Goal: Task Accomplishment & Management: Use online tool/utility

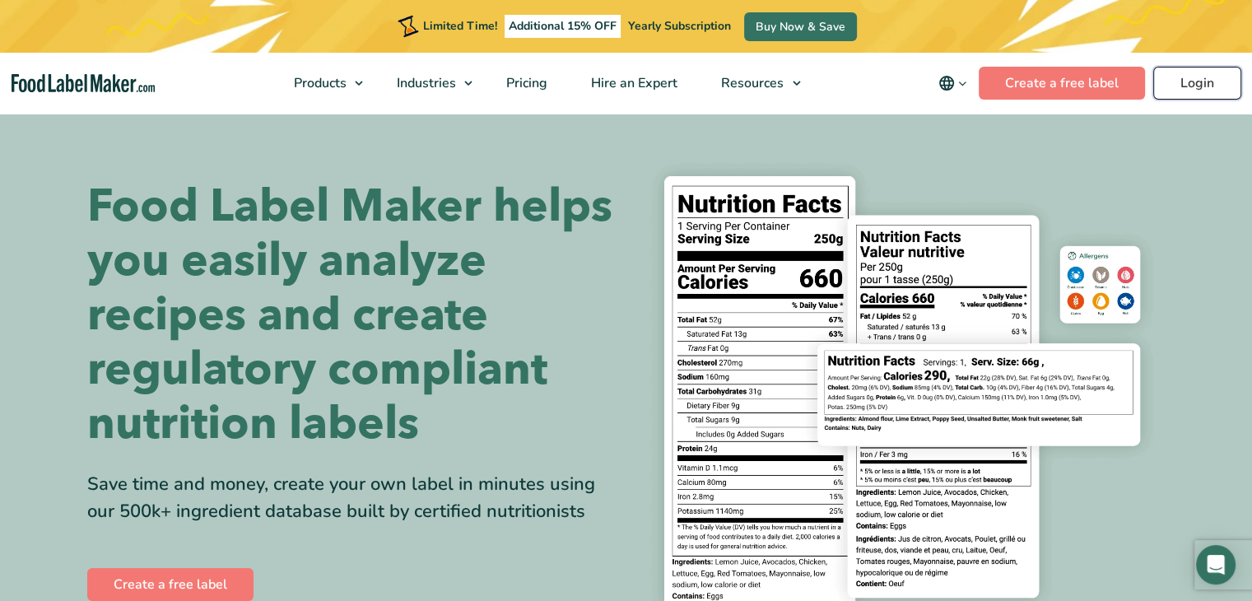
click at [1203, 90] on link "Login" at bounding box center [1197, 83] width 88 height 33
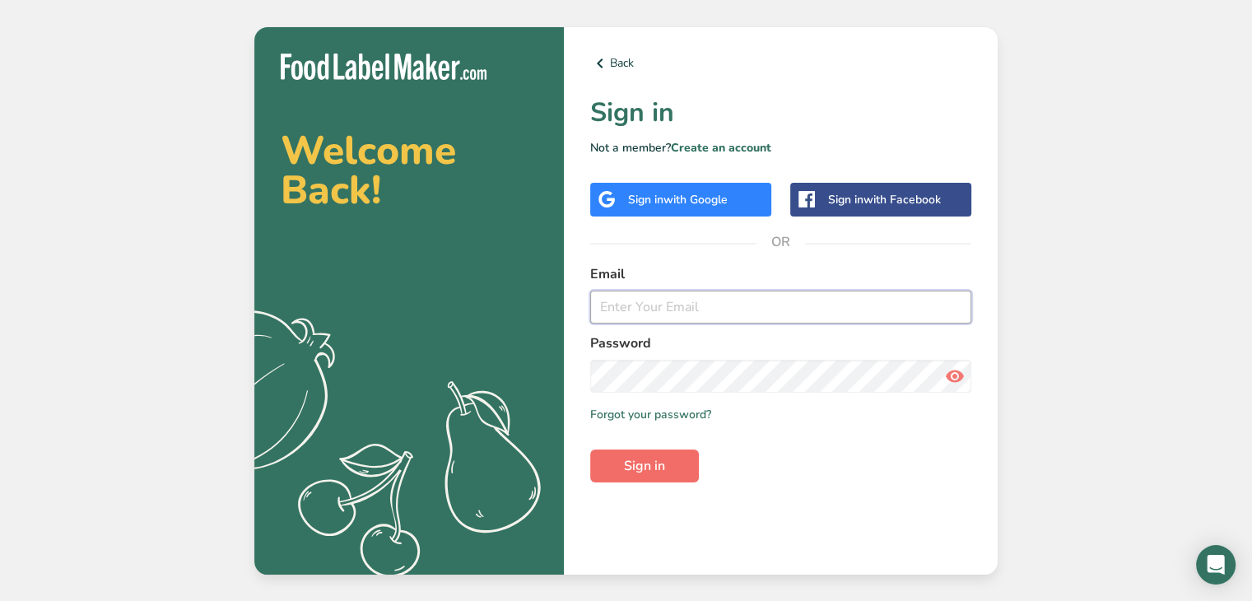
type input "[PERSON_NAME][EMAIL_ADDRESS][PERSON_NAME][DOMAIN_NAME]"
click at [622, 472] on button "Sign in" at bounding box center [644, 465] width 109 height 33
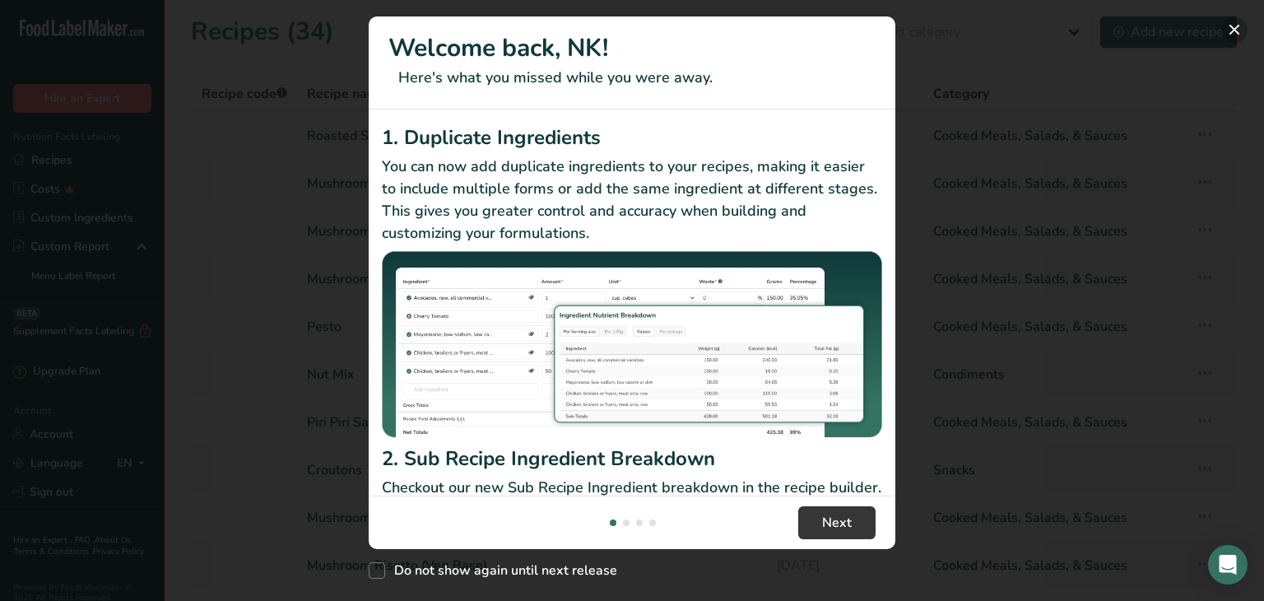
click at [1237, 27] on button "New Features" at bounding box center [1234, 29] width 26 height 26
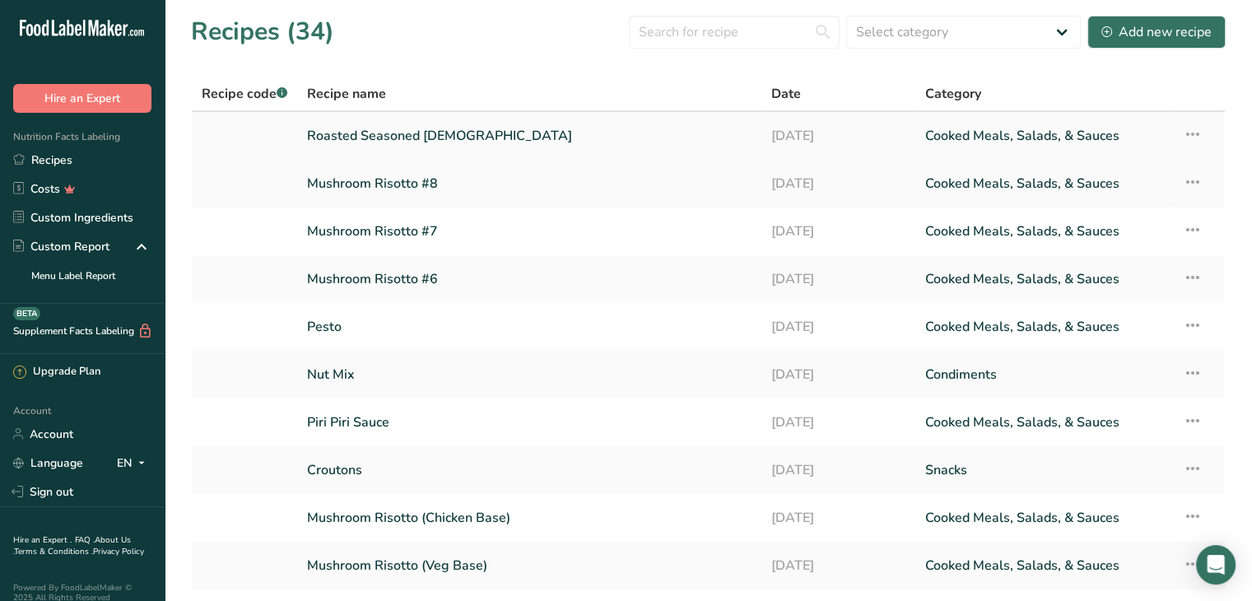
click at [365, 129] on link "Roasted Seasoned Corn" at bounding box center [529, 136] width 444 height 35
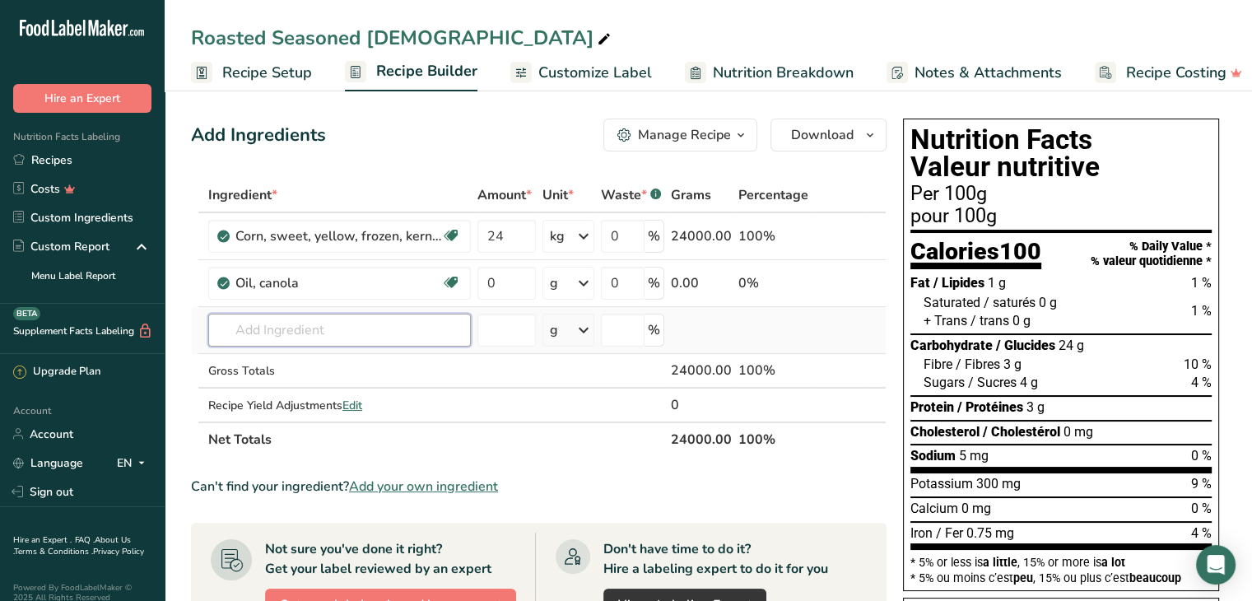
click at [270, 330] on input "text" at bounding box center [339, 330] width 263 height 33
click at [510, 277] on input "0" at bounding box center [506, 283] width 58 height 33
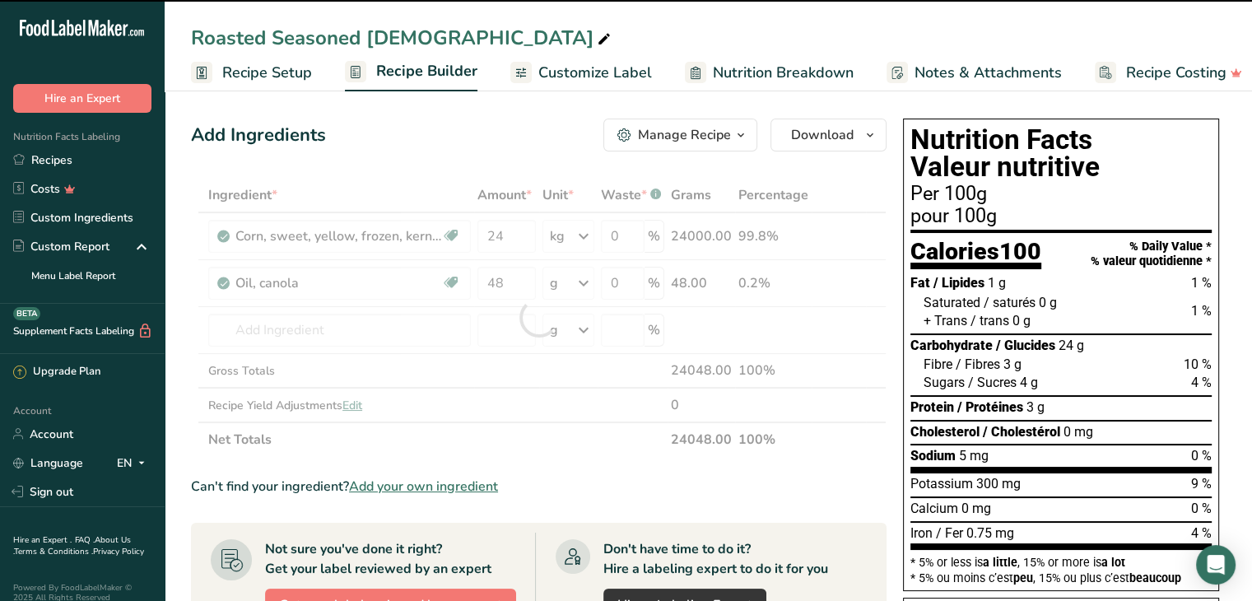
click at [269, 330] on div at bounding box center [539, 317] width 696 height 279
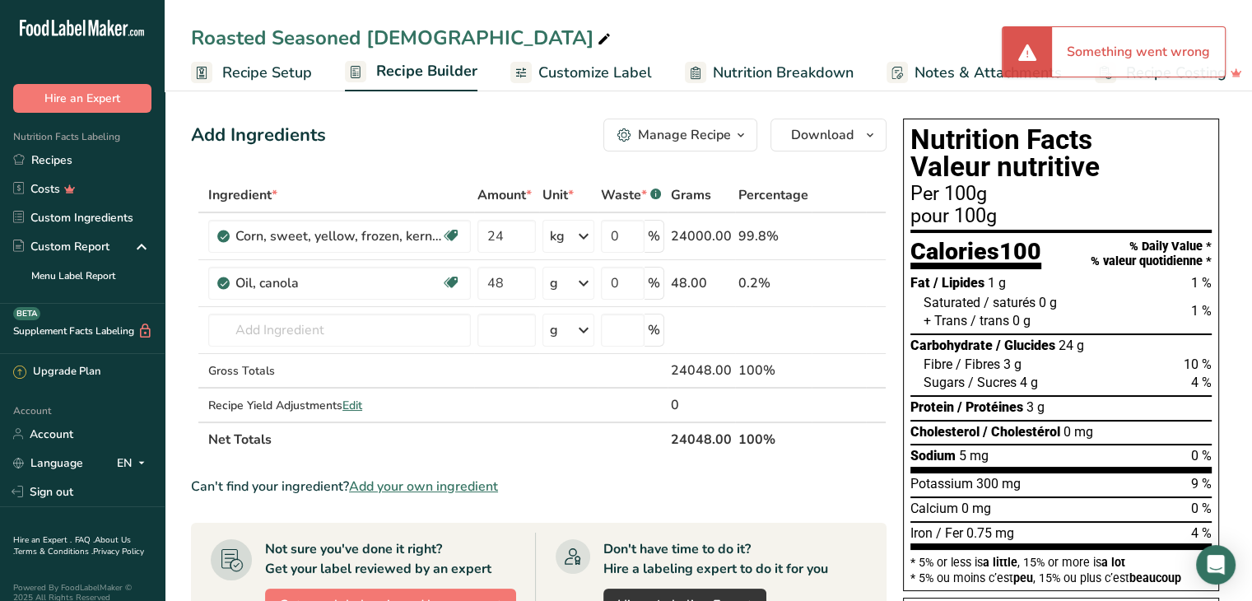
type input "0"
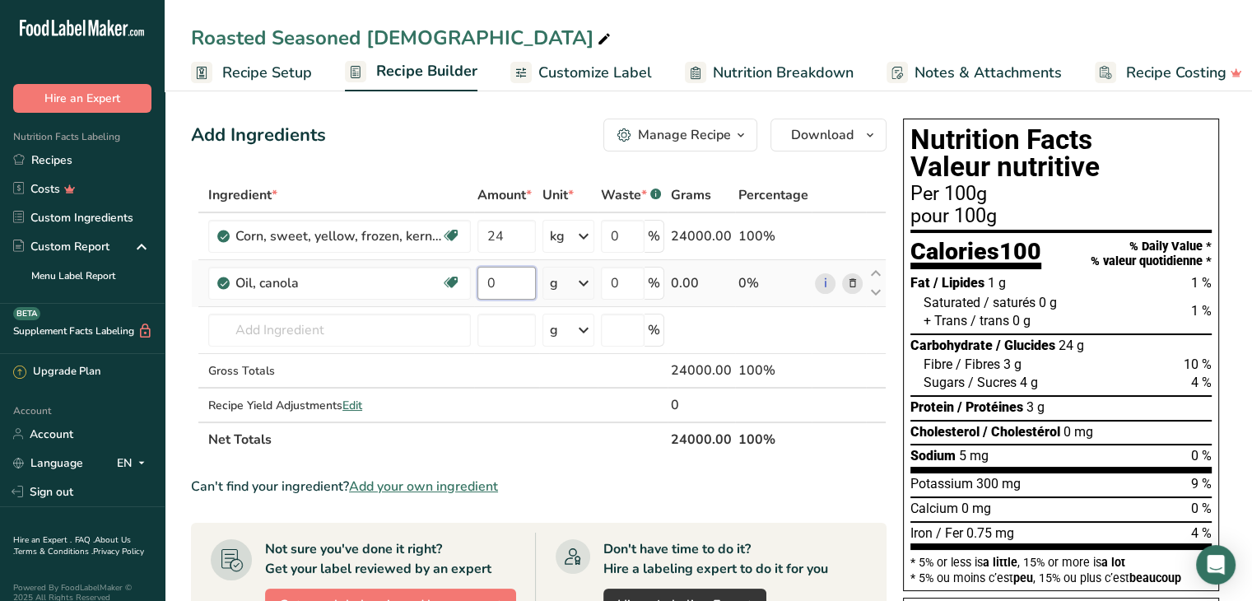
drag, startPoint x: 514, startPoint y: 283, endPoint x: 496, endPoint y: 286, distance: 18.3
click at [496, 286] on input "0" at bounding box center [506, 283] width 58 height 33
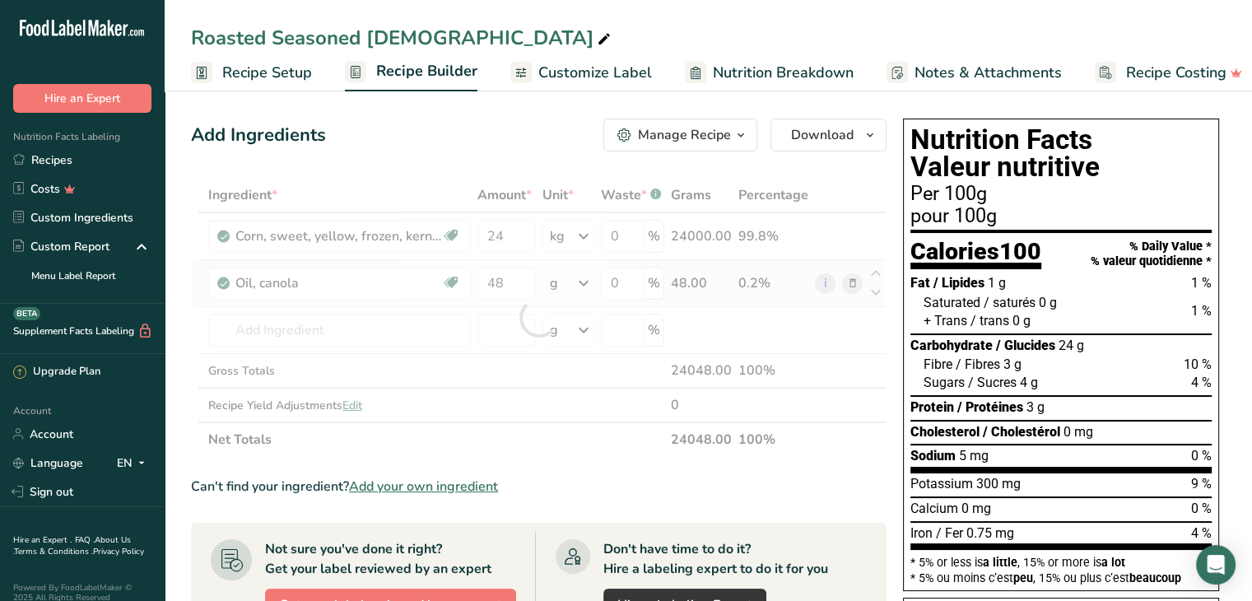
click at [589, 282] on div "Ingredient * Amount * Unit * Waste * .a-a{fill:#347362;}.b-a{fill:#fff;} Grams …" at bounding box center [539, 317] width 696 height 279
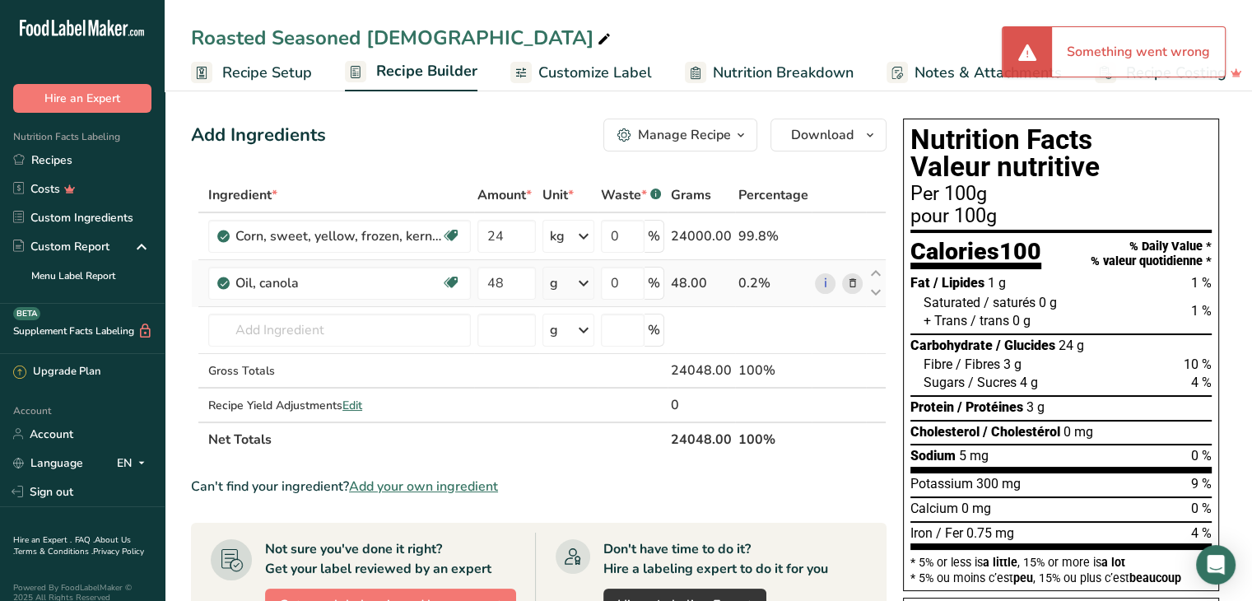
click at [587, 281] on icon at bounding box center [584, 283] width 20 height 30
type input "0"
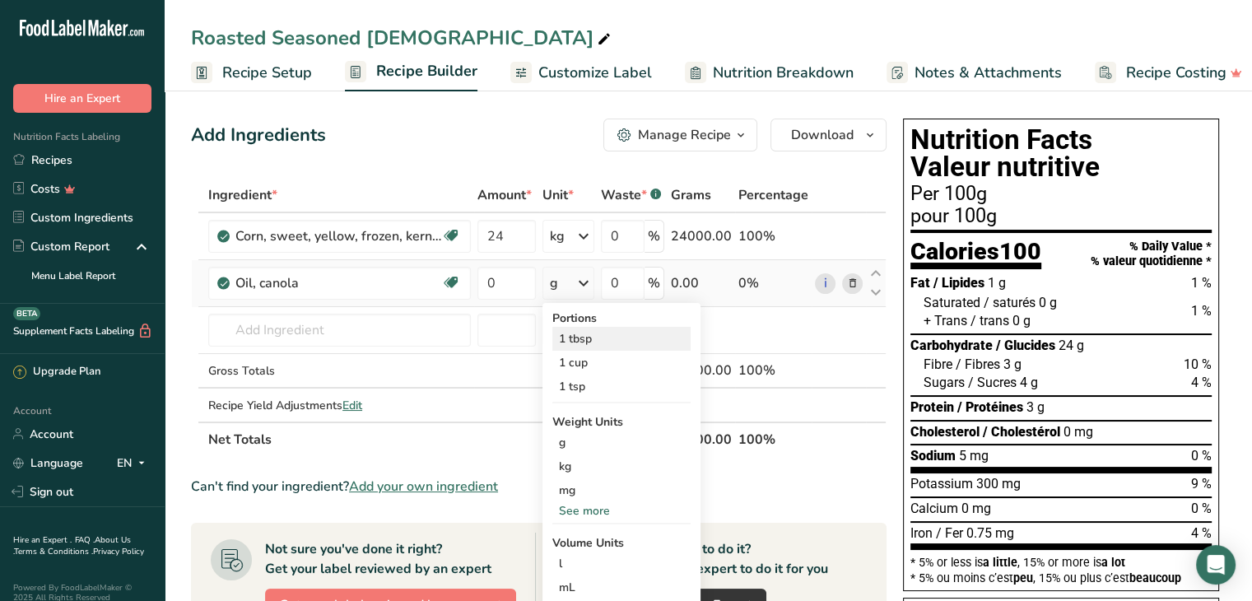
click at [596, 340] on div "1 tbsp" at bounding box center [621, 339] width 138 height 24
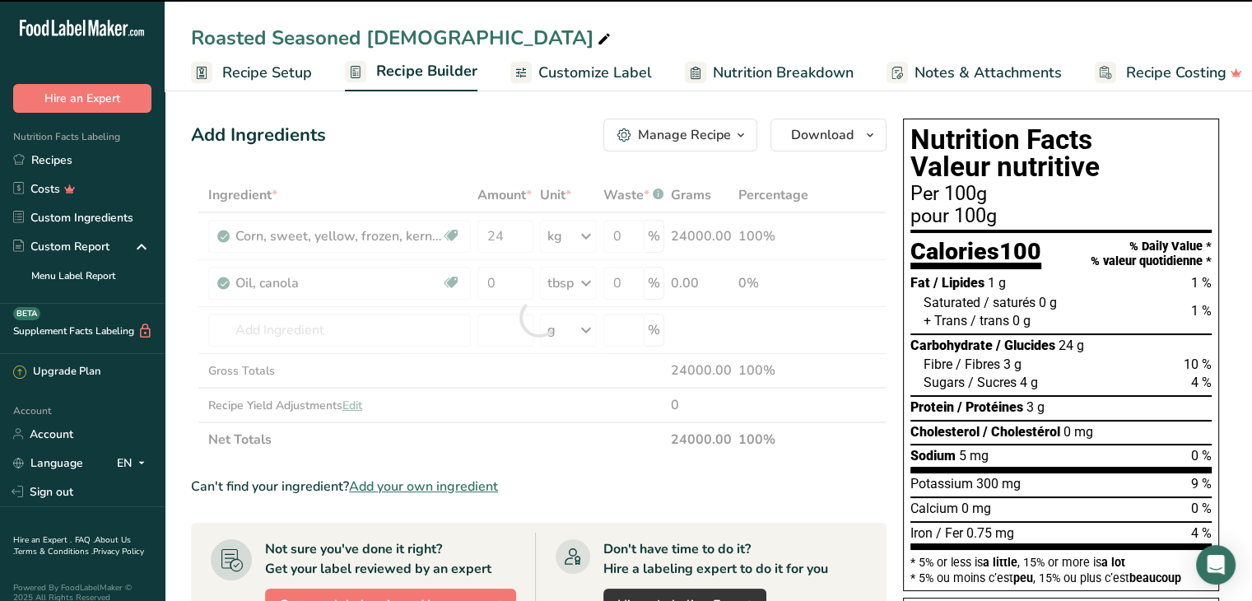
click at [477, 278] on div at bounding box center [539, 317] width 696 height 279
click at [505, 287] on div at bounding box center [539, 317] width 696 height 279
drag, startPoint x: 507, startPoint y: 286, endPoint x: 499, endPoint y: 282, distance: 8.9
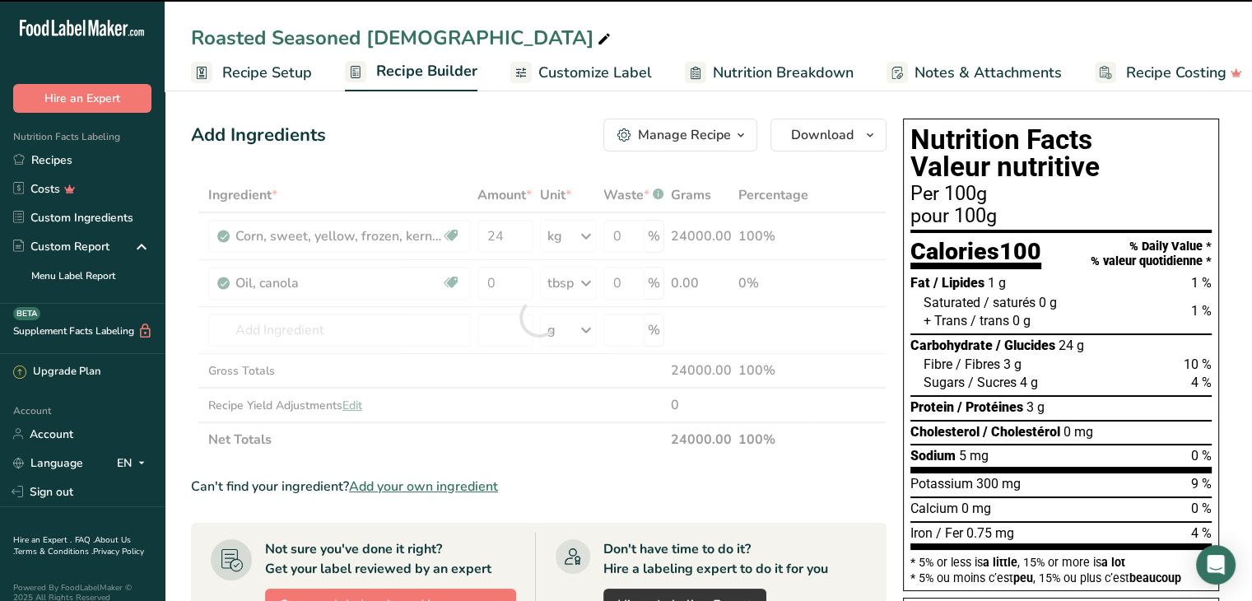
click at [499, 282] on div at bounding box center [539, 317] width 696 height 279
click at [337, 279] on div at bounding box center [539, 317] width 696 height 279
click at [279, 333] on div at bounding box center [539, 317] width 696 height 279
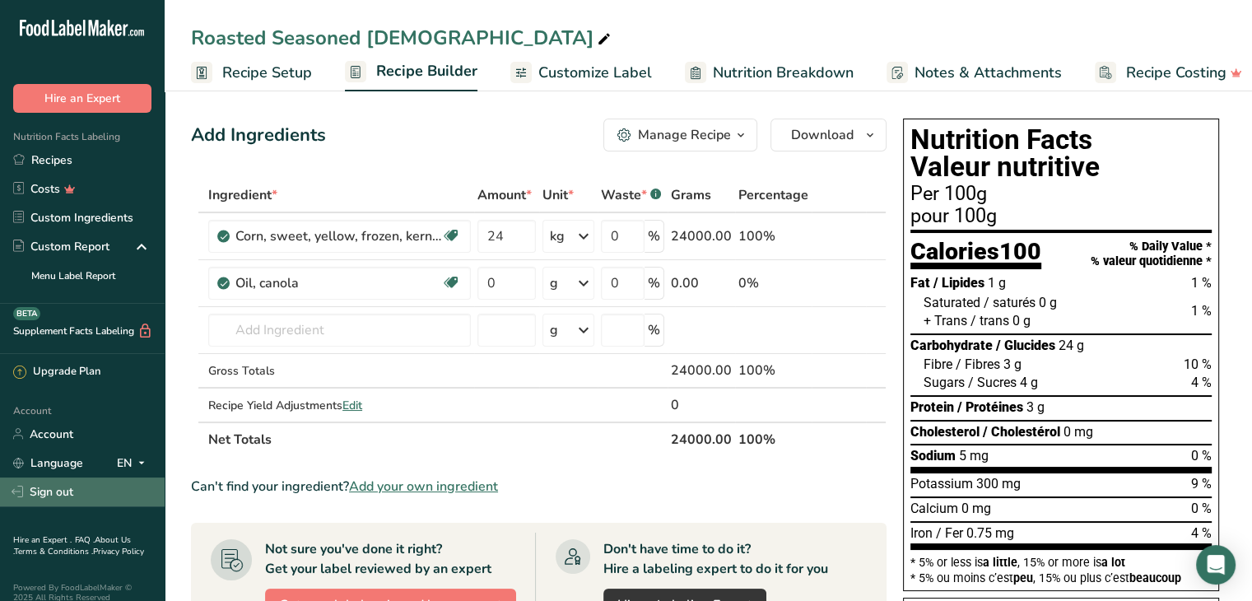
click at [71, 498] on link "Sign out" at bounding box center [82, 491] width 165 height 29
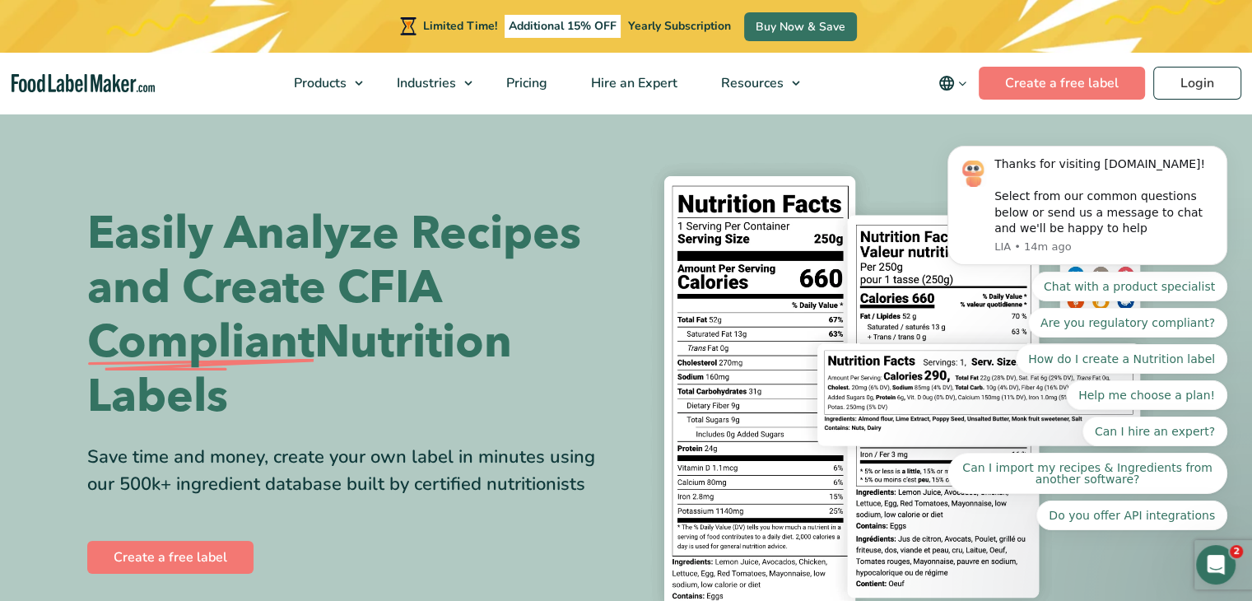
click at [1202, 81] on body "Thanks for visiting FoodLabelMaker.com! Select from our common questions below …" at bounding box center [1087, 248] width 316 height 604
click at [1203, 81] on body "Thanks for visiting FoodLabelMaker.com! Select from our common questions below …" at bounding box center [1087, 248] width 316 height 604
